Goal: Information Seeking & Learning: Learn about a topic

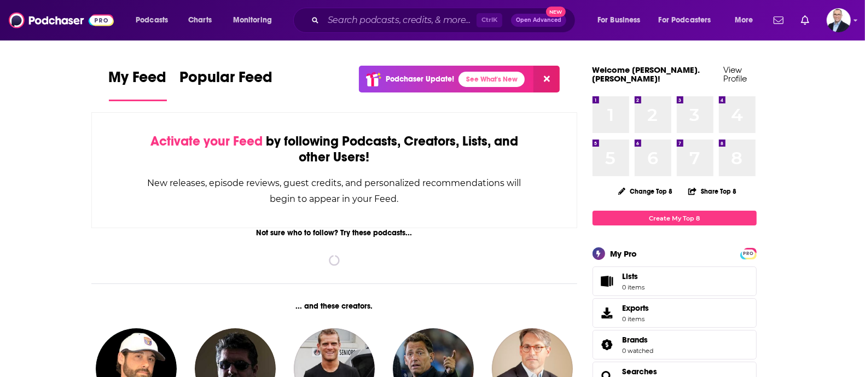
click at [366, 13] on input "Search podcasts, credits, & more..." at bounding box center [400, 20] width 153 height 18
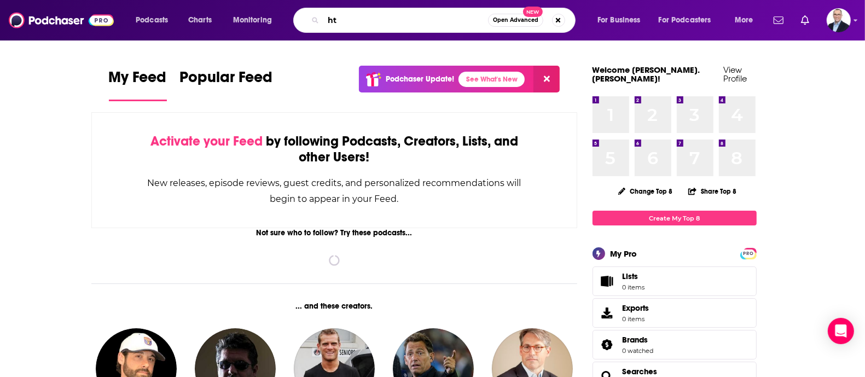
type input "h"
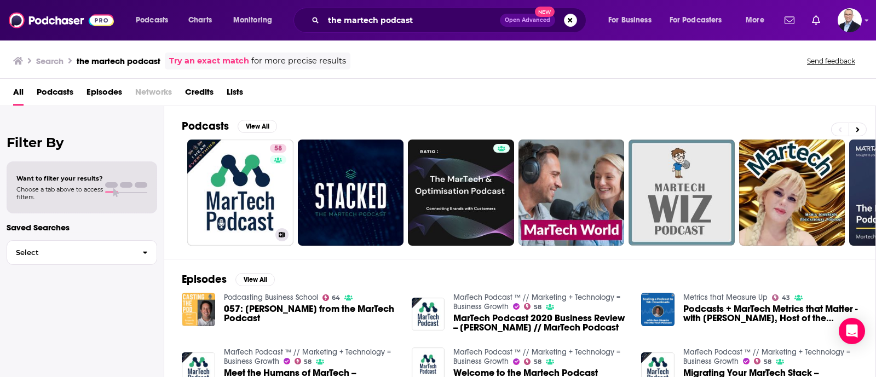
click at [253, 182] on link "58 MarTech Podcast ™ // Marketing + Technology = Business Growth" at bounding box center [240, 193] width 106 height 106
click at [380, 17] on input "the martech podcast" at bounding box center [412, 20] width 176 height 18
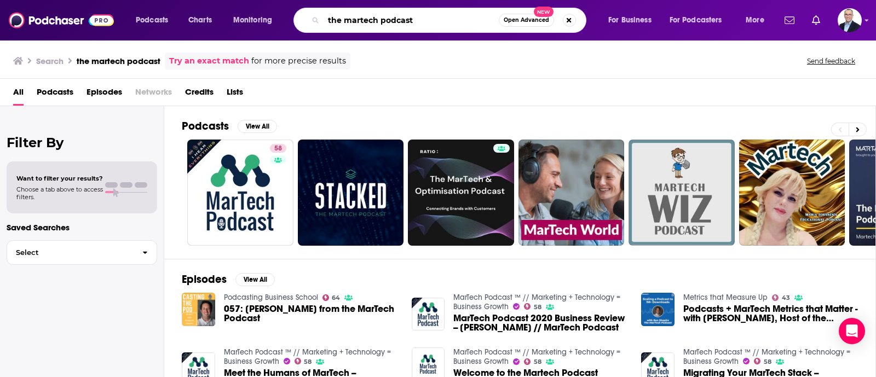
click at [380, 17] on input "the martech podcast" at bounding box center [411, 20] width 175 height 18
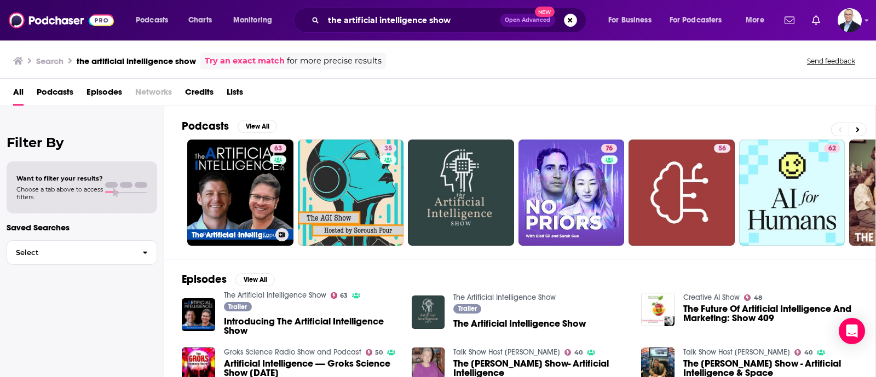
click at [246, 201] on link "63 The Artificial Intelligence Show" at bounding box center [240, 193] width 106 height 106
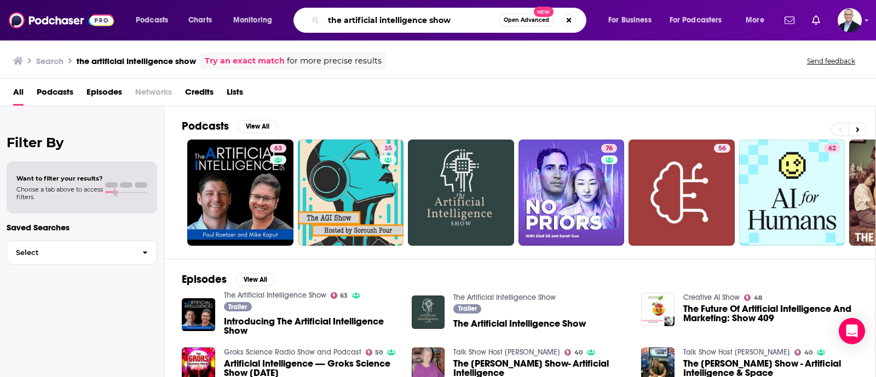
click at [395, 21] on input "the artificial intelligence show" at bounding box center [411, 20] width 175 height 18
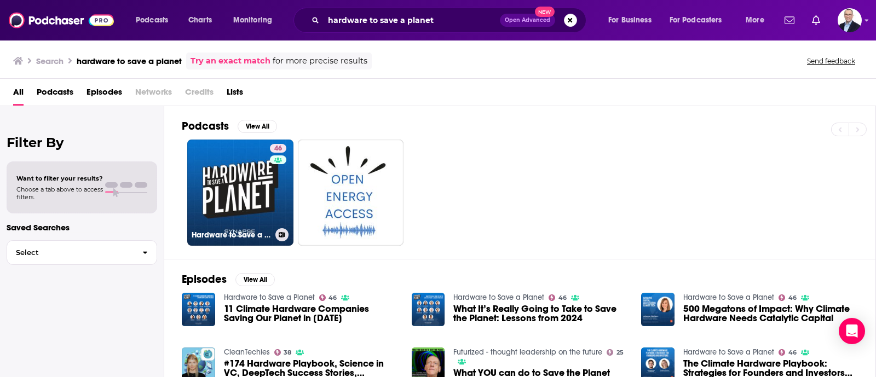
click at [253, 185] on link "46 Hardware to Save a Planet" at bounding box center [240, 193] width 106 height 106
click at [359, 13] on input "hardware to save a planet" at bounding box center [412, 20] width 176 height 18
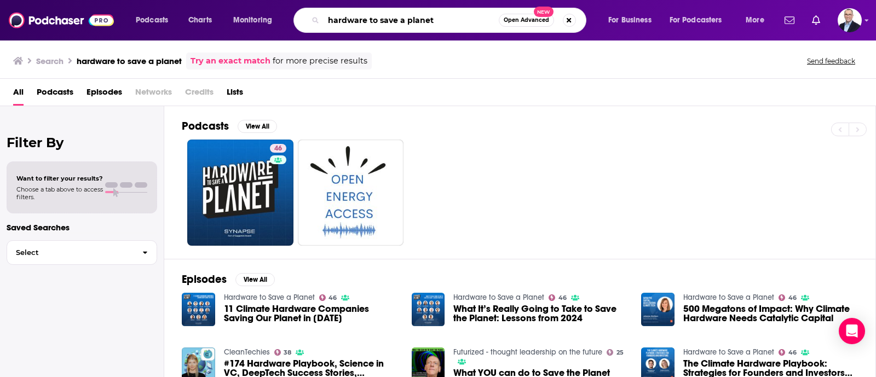
click at [359, 13] on input "hardware to save a planet" at bounding box center [411, 20] width 175 height 18
type input "marketing over coffee"
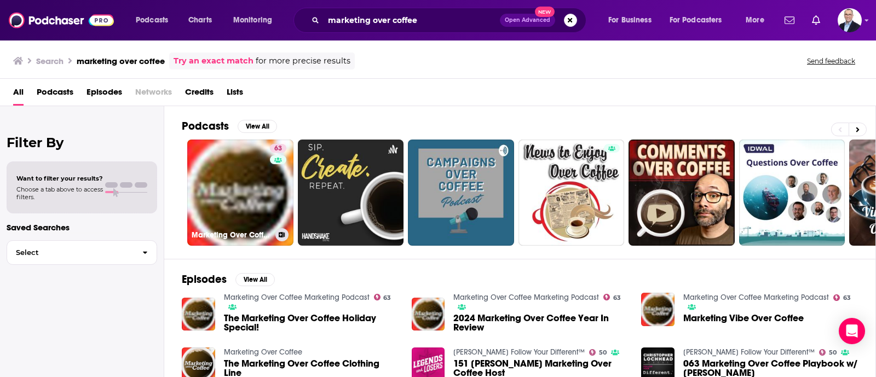
click at [247, 210] on link "63 Marketing Over Coffee Marketing Podcast" at bounding box center [240, 193] width 106 height 106
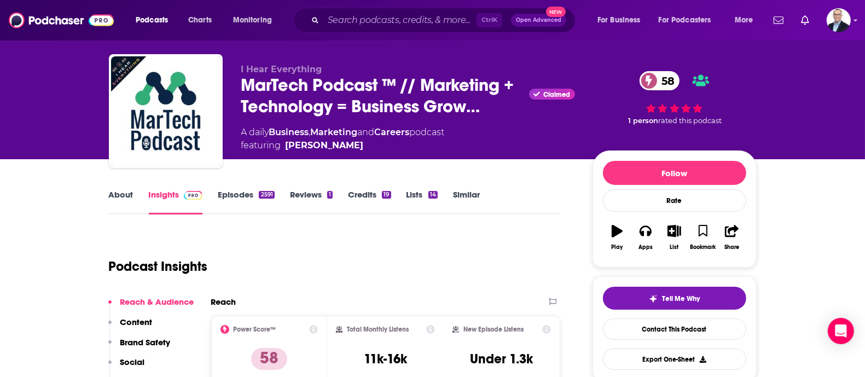
scroll to position [18, 0]
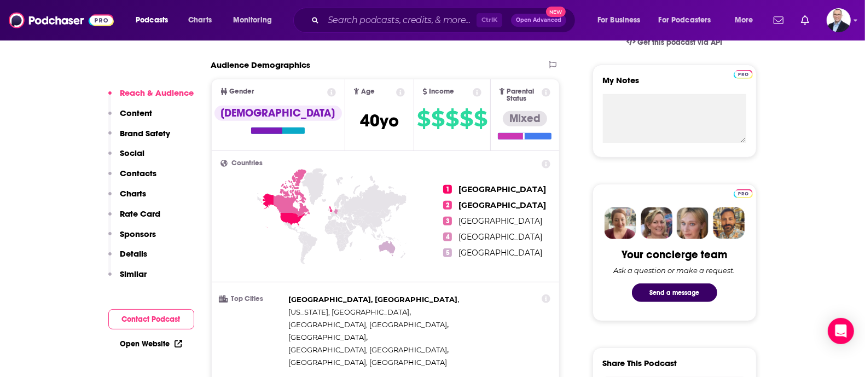
scroll to position [384, 0]
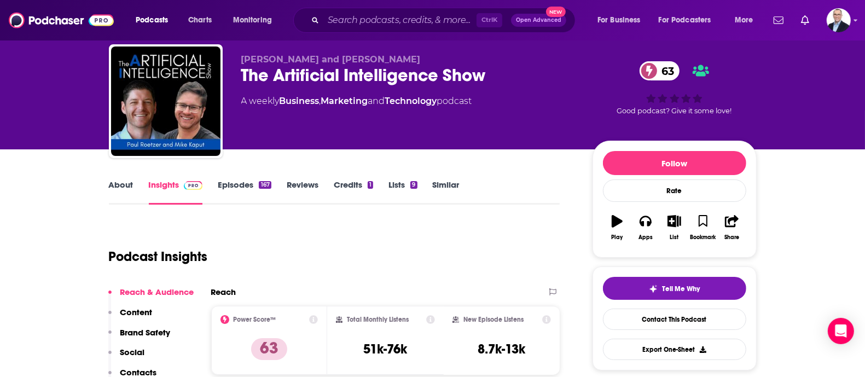
scroll to position [28, 0]
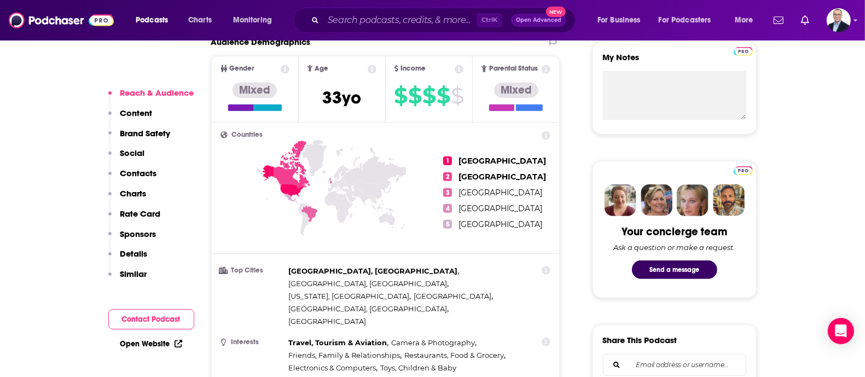
scroll to position [396, 0]
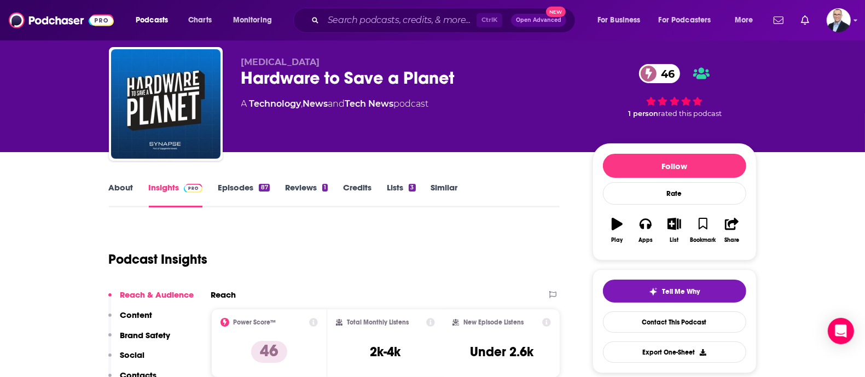
scroll to position [28, 0]
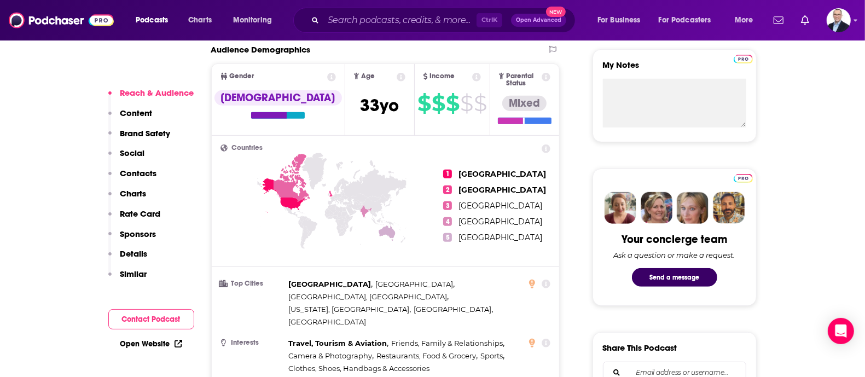
scroll to position [395, 0]
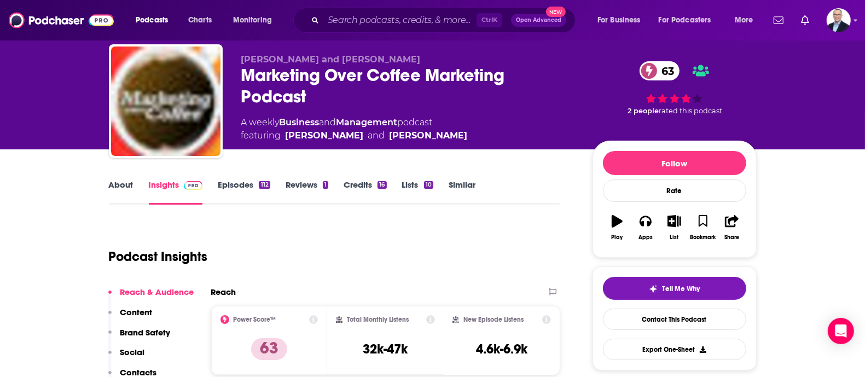
scroll to position [28, 0]
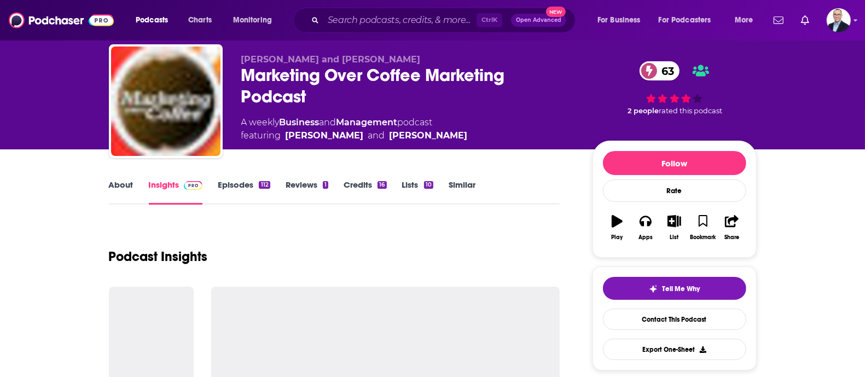
scroll to position [30, 0]
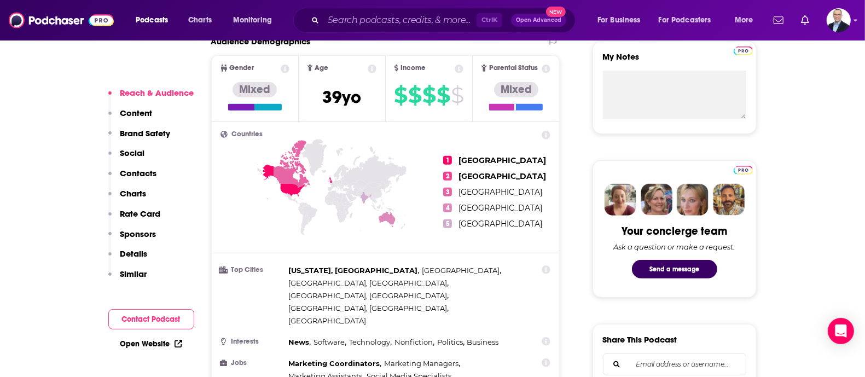
scroll to position [402, 0]
